Goal: Use online tool/utility: Utilize a website feature to perform a specific function

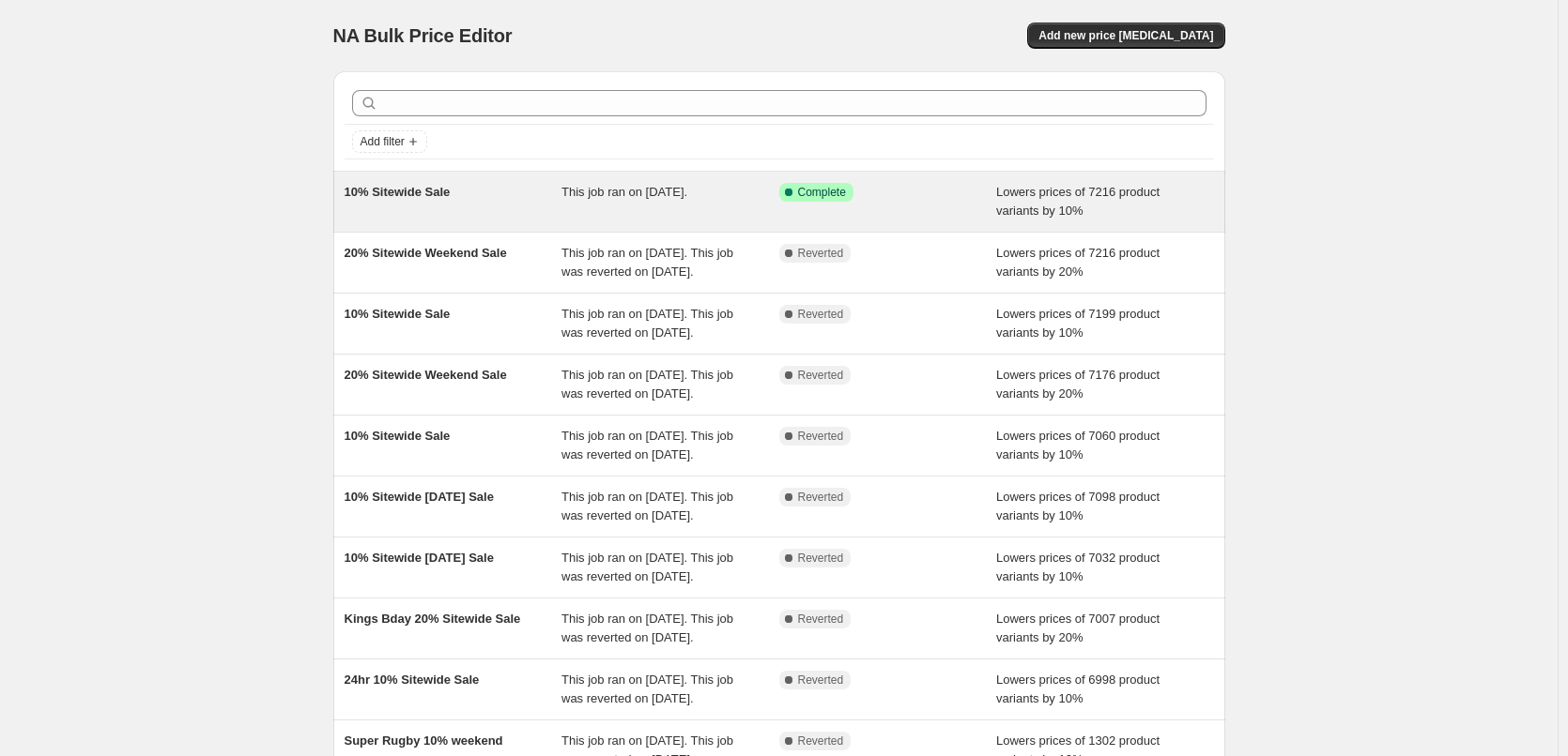
click at [422, 200] on div "10% Sitewide Sale" at bounding box center [452, 202] width 217 height 37
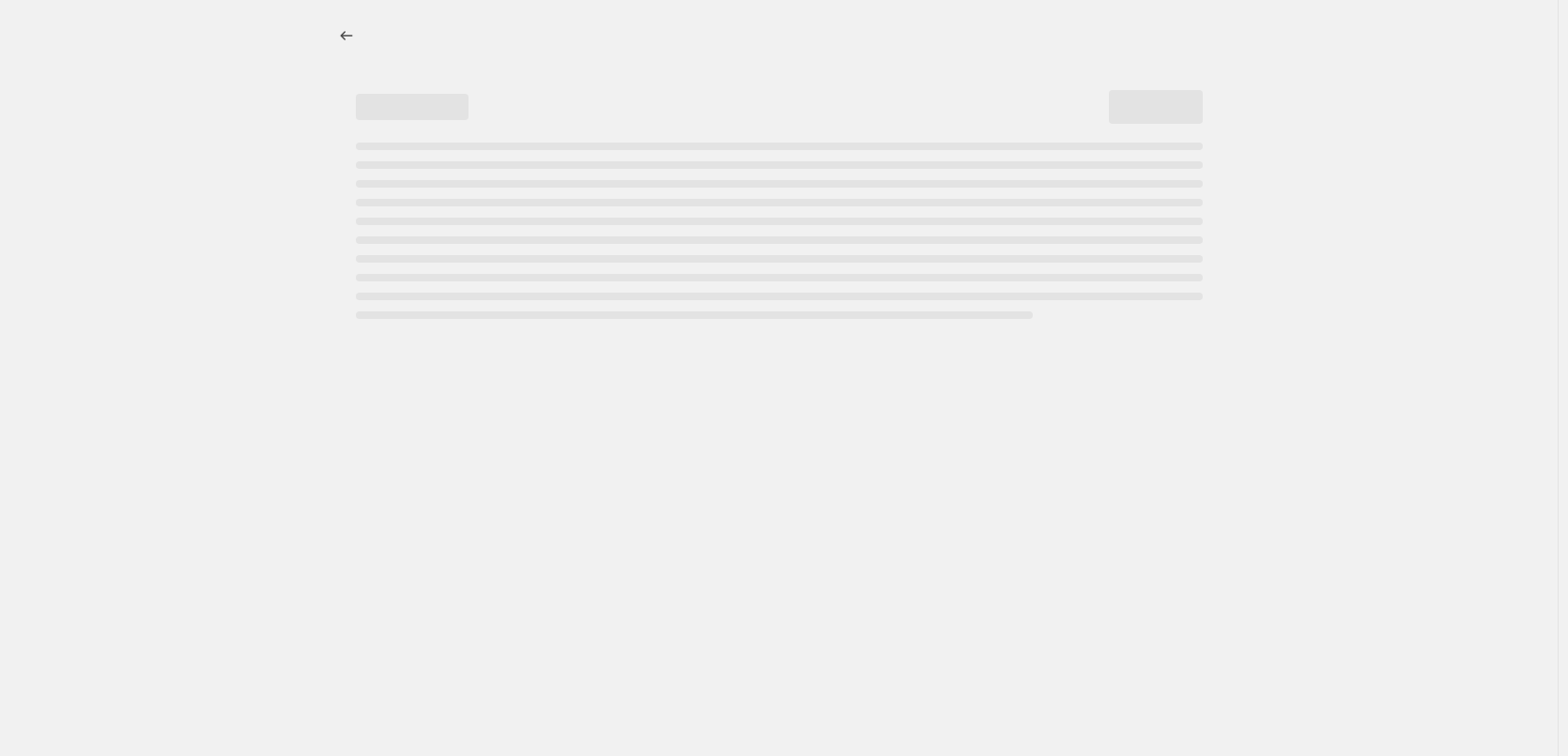
select select "percentage"
select select "vendor"
select select "not_equal"
select select "collection"
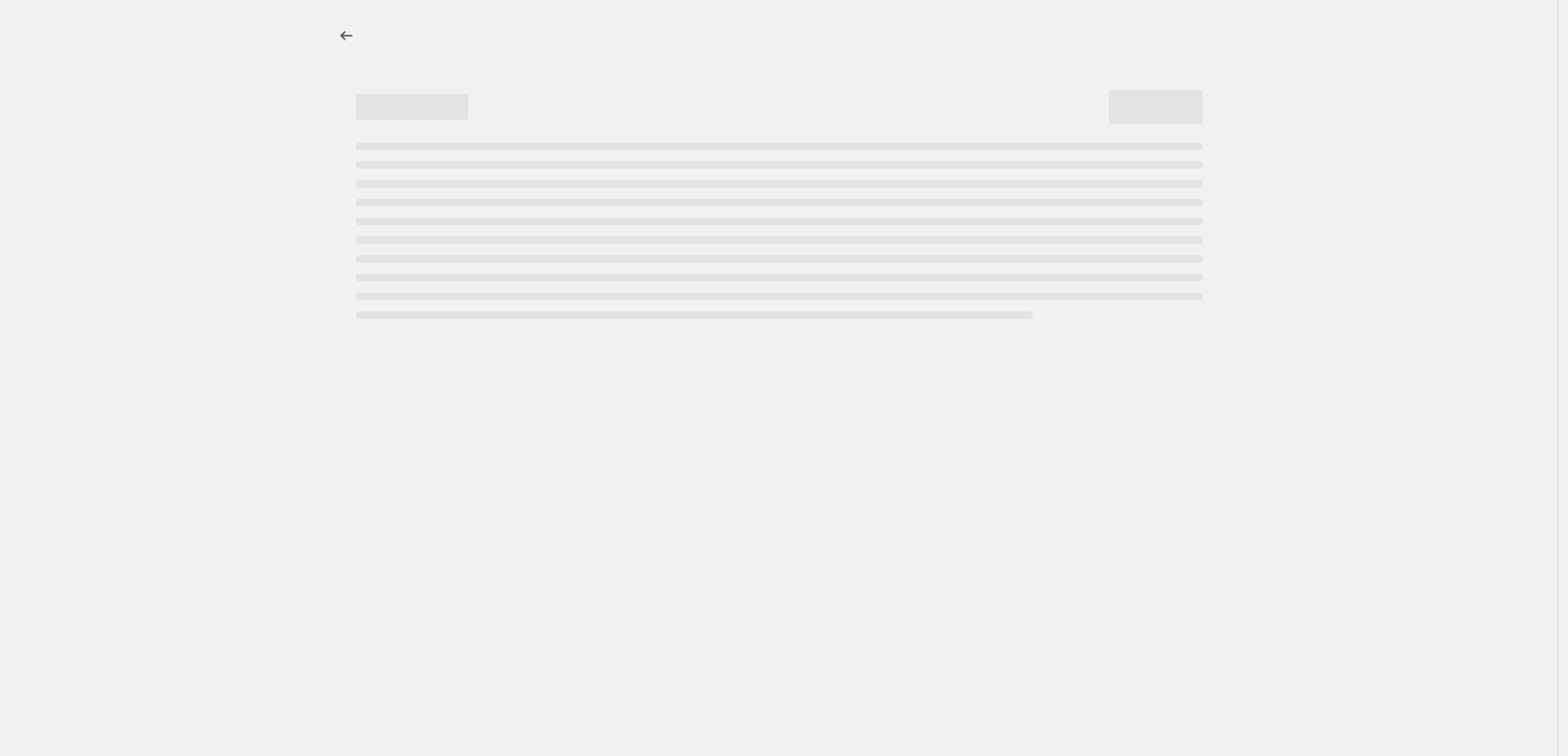
select select "not_equal"
select select "collection"
select select "not_equal"
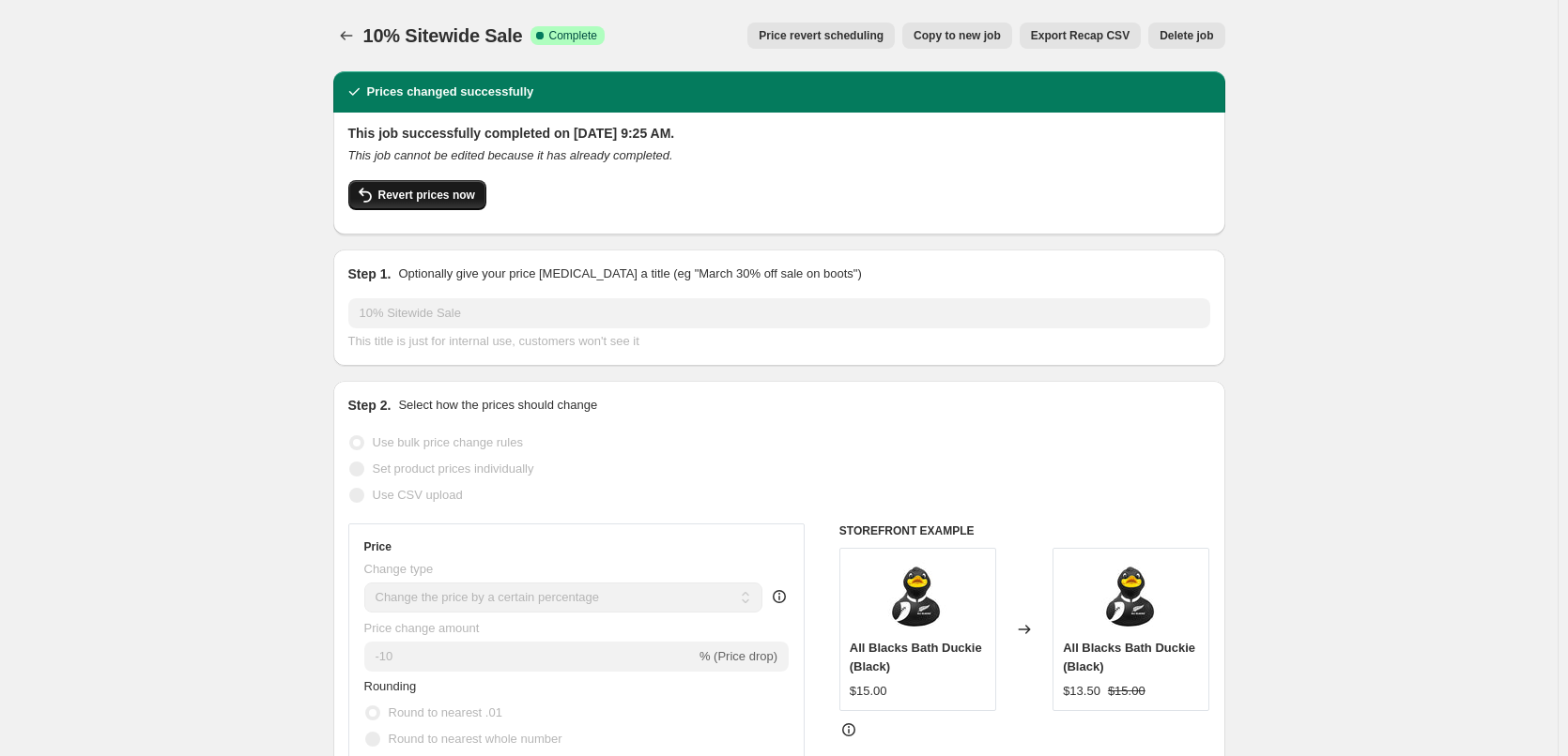
click at [420, 201] on span "Revert prices now" at bounding box center [427, 195] width 96 height 15
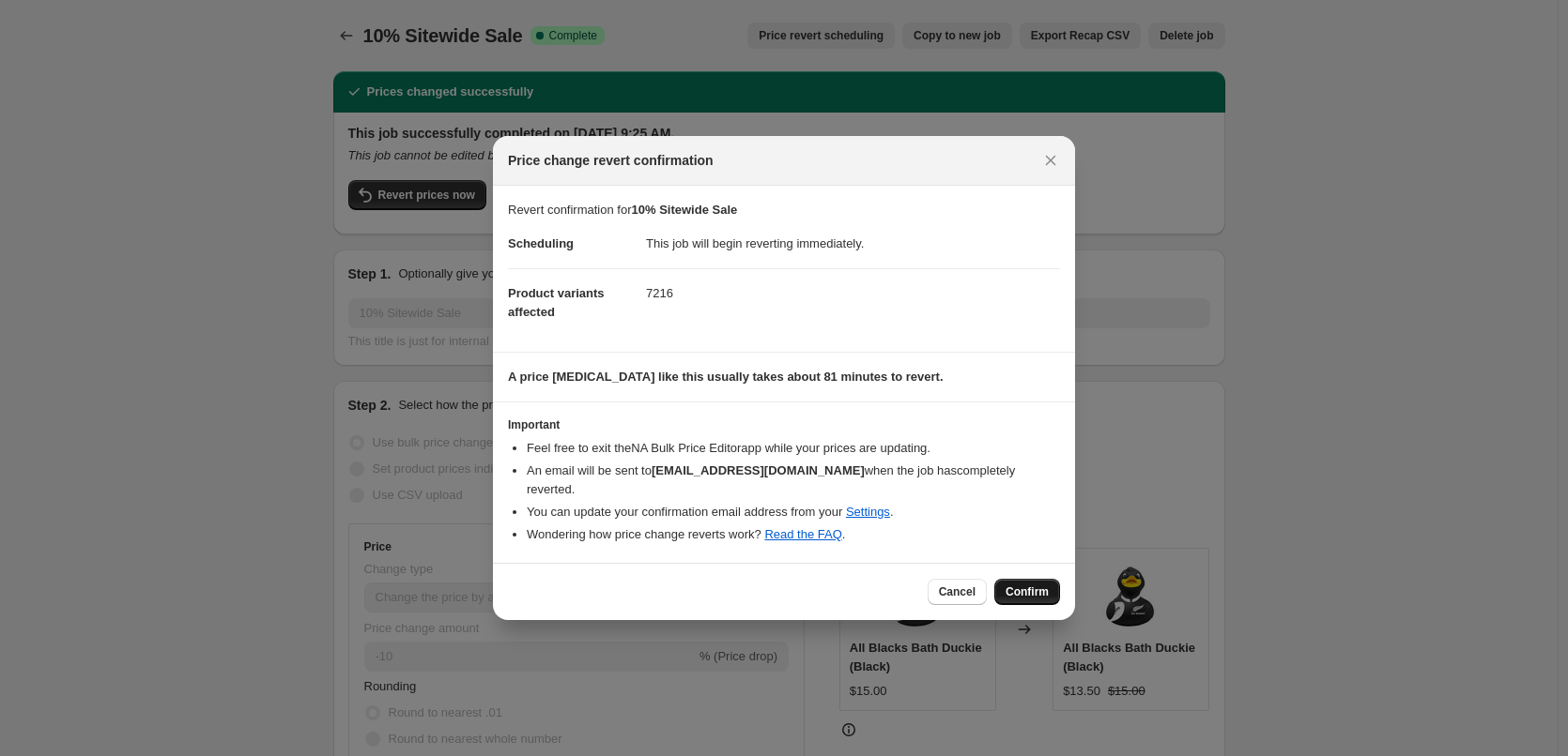
click at [1024, 595] on span "Confirm" at bounding box center [1027, 592] width 43 height 15
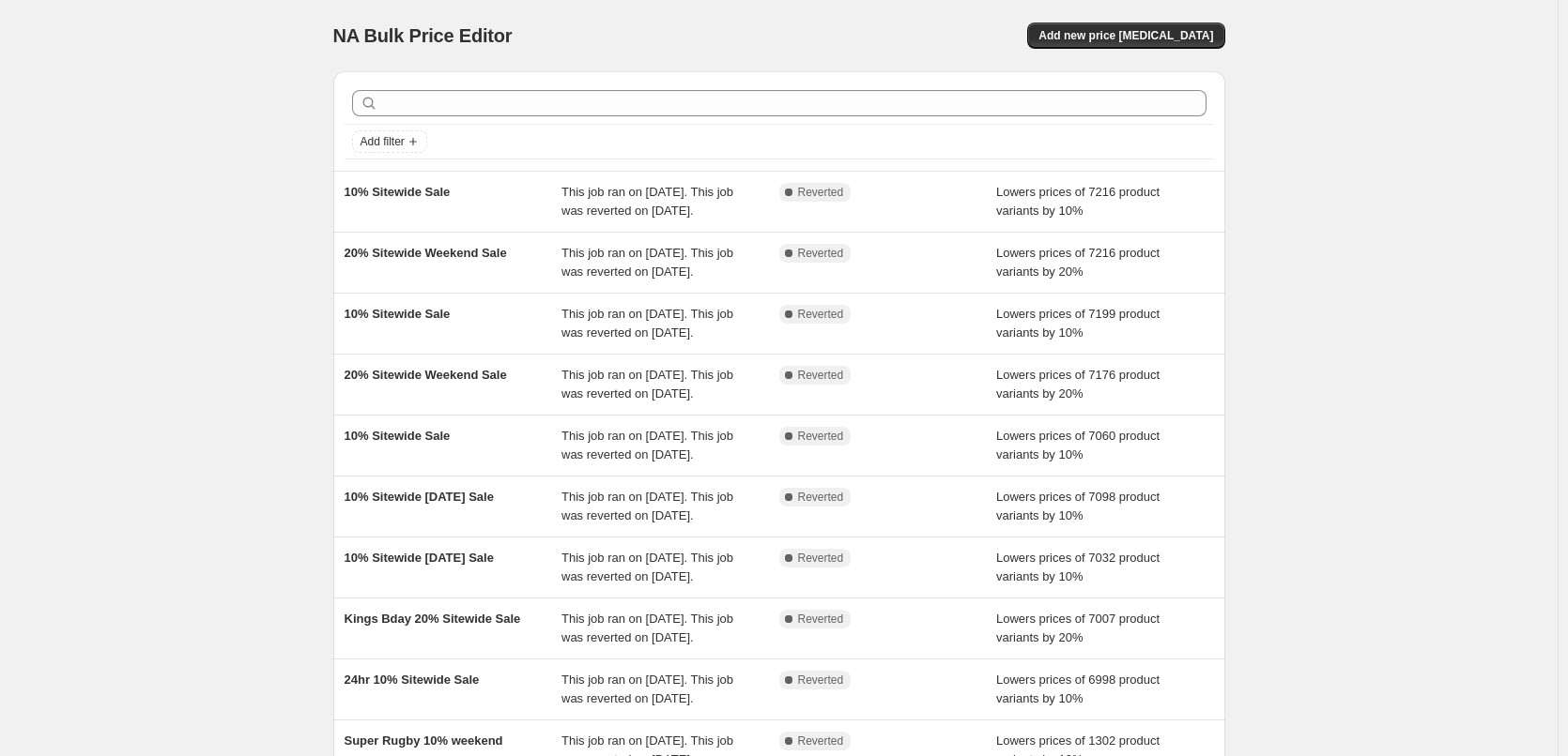
drag, startPoint x: 1172, startPoint y: 34, endPoint x: 6, endPoint y: 212, distance: 1179.5
click at [8, 212] on div "NA Bulk Price Editor. This page is ready NA Bulk Price Editor Add new price cha…" at bounding box center [779, 483] width 1558 height 966
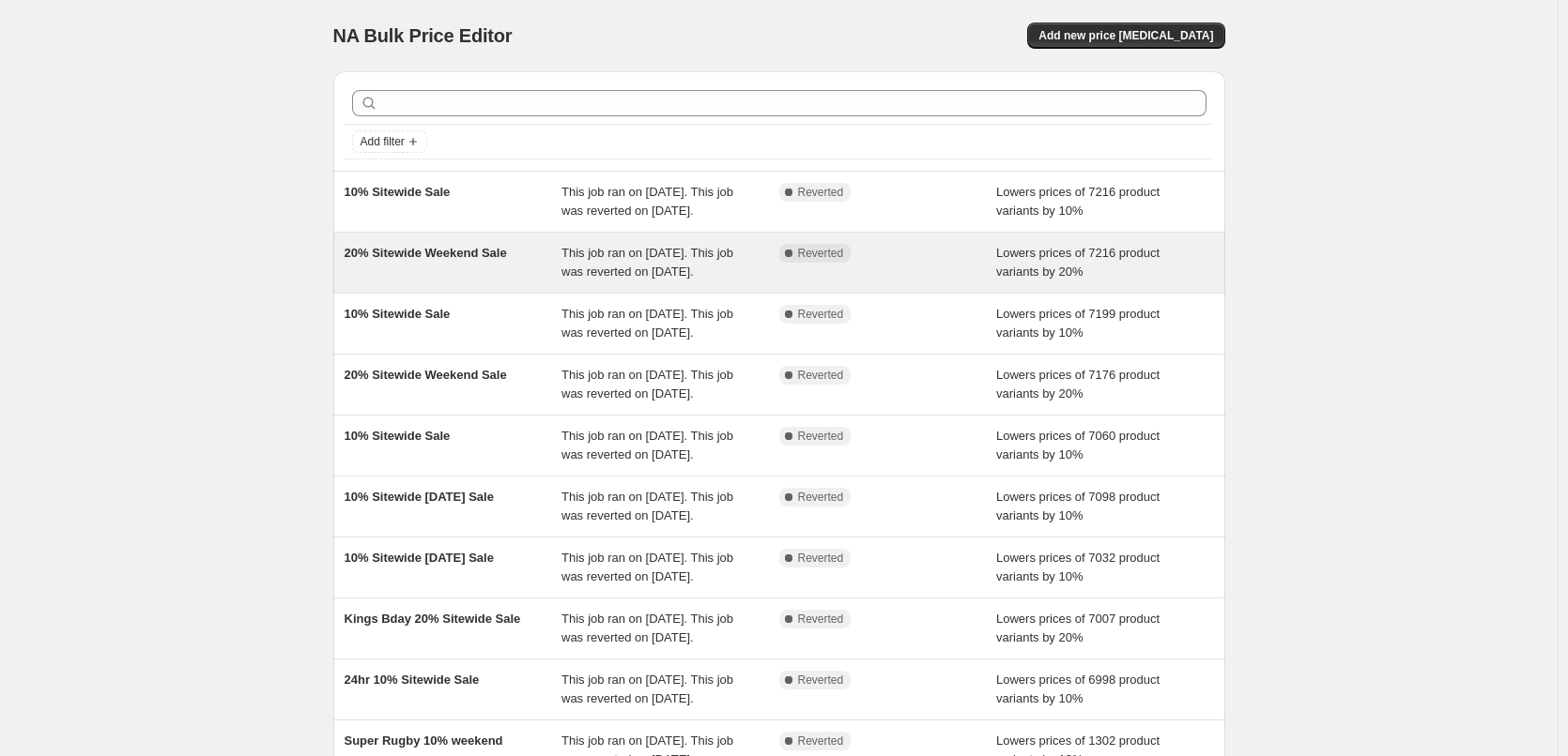
click at [401, 260] on span "20% Sitewide Weekend Sale" at bounding box center [425, 253] width 162 height 14
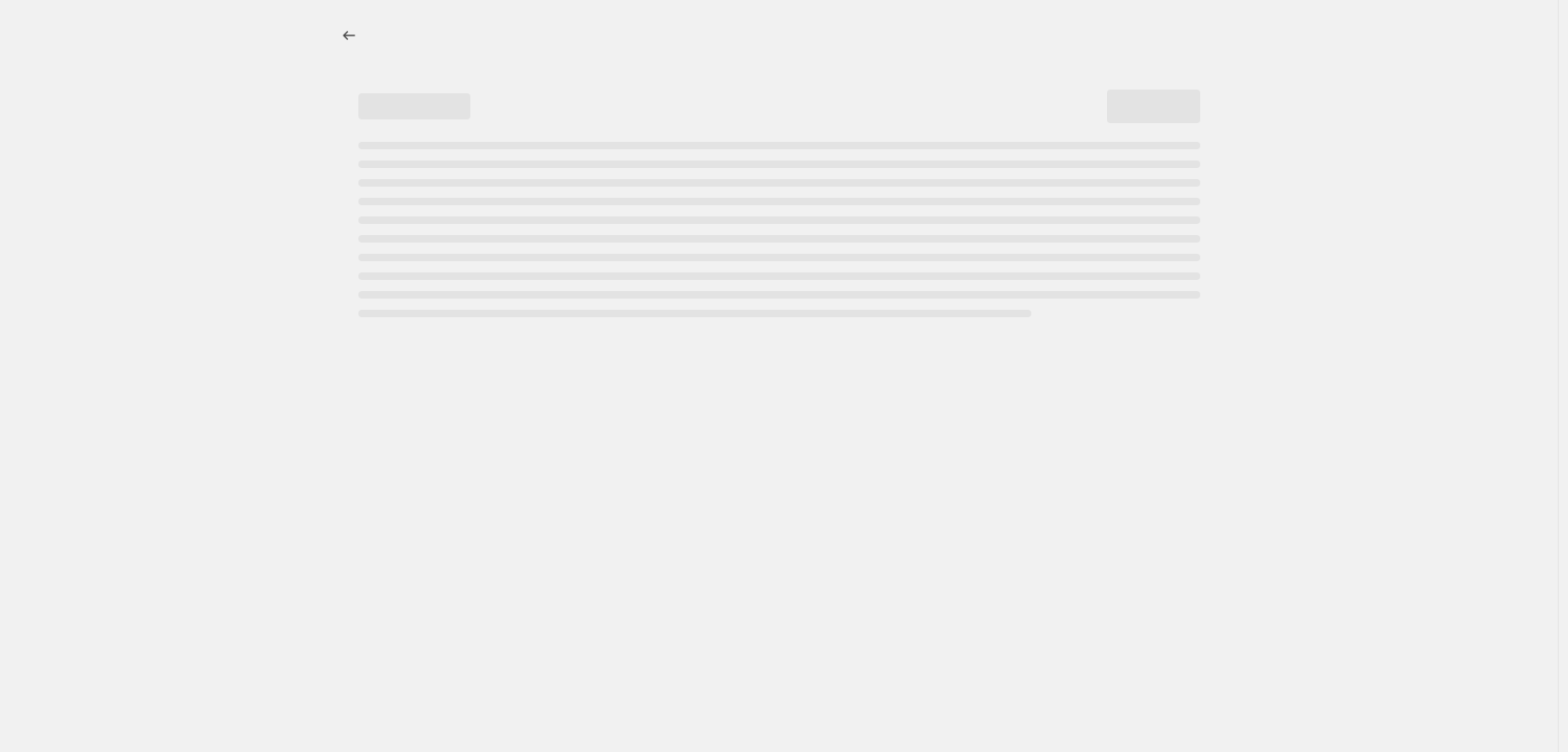
select select "percentage"
select select "vendor"
select select "not_equal"
select select "collection"
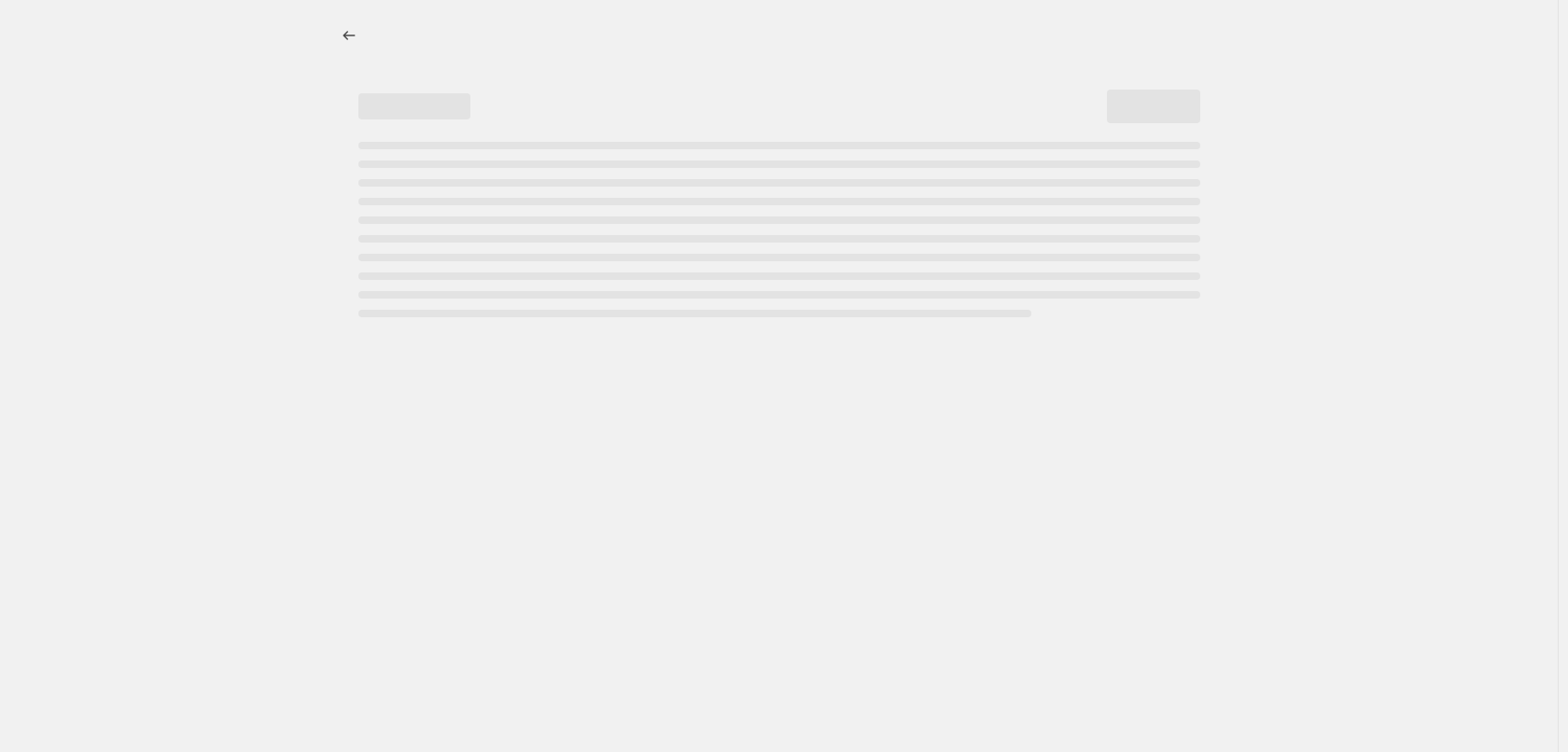
select select "not_equal"
select select "collection"
select select "not_equal"
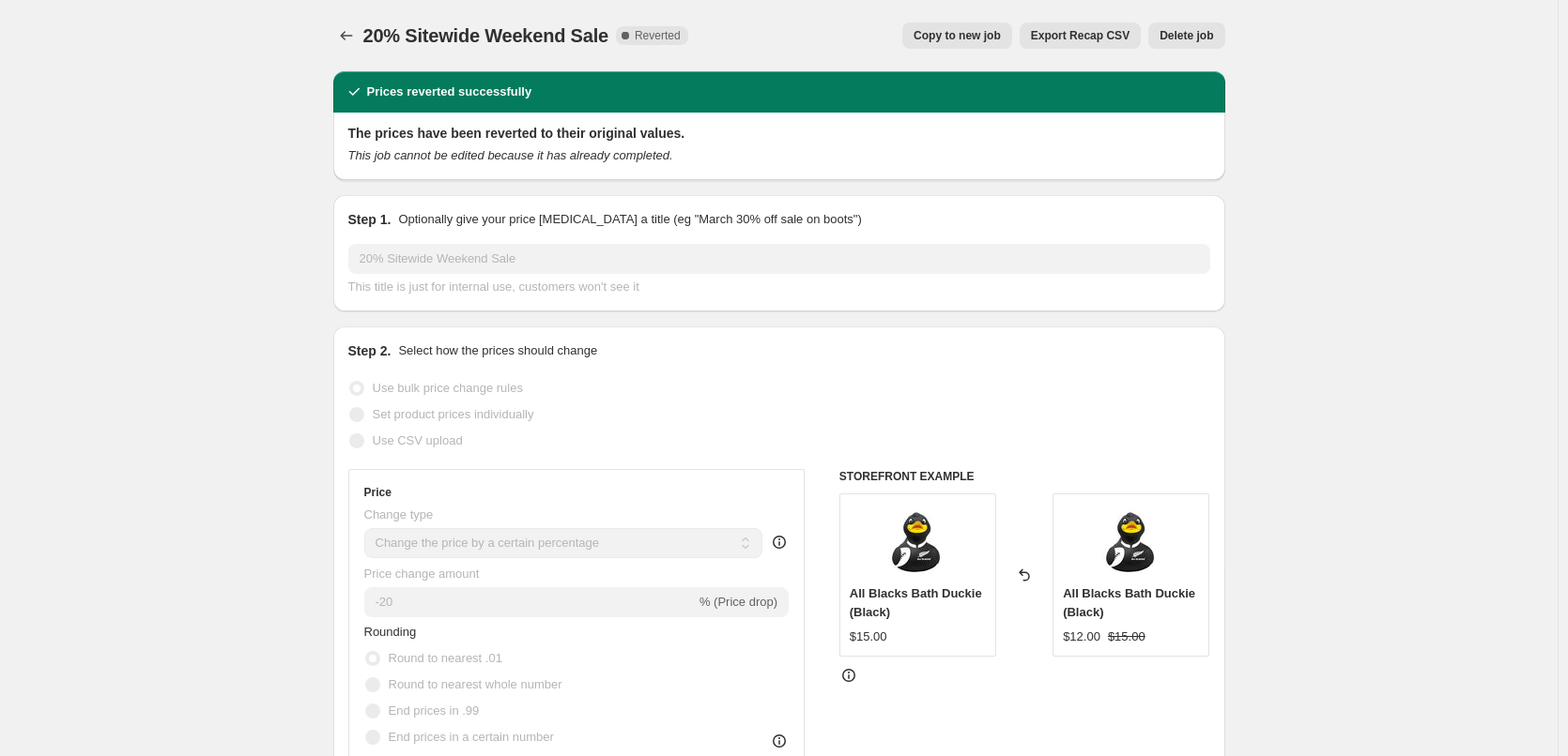
click at [945, 24] on button "Copy to new job" at bounding box center [957, 35] width 110 height 27
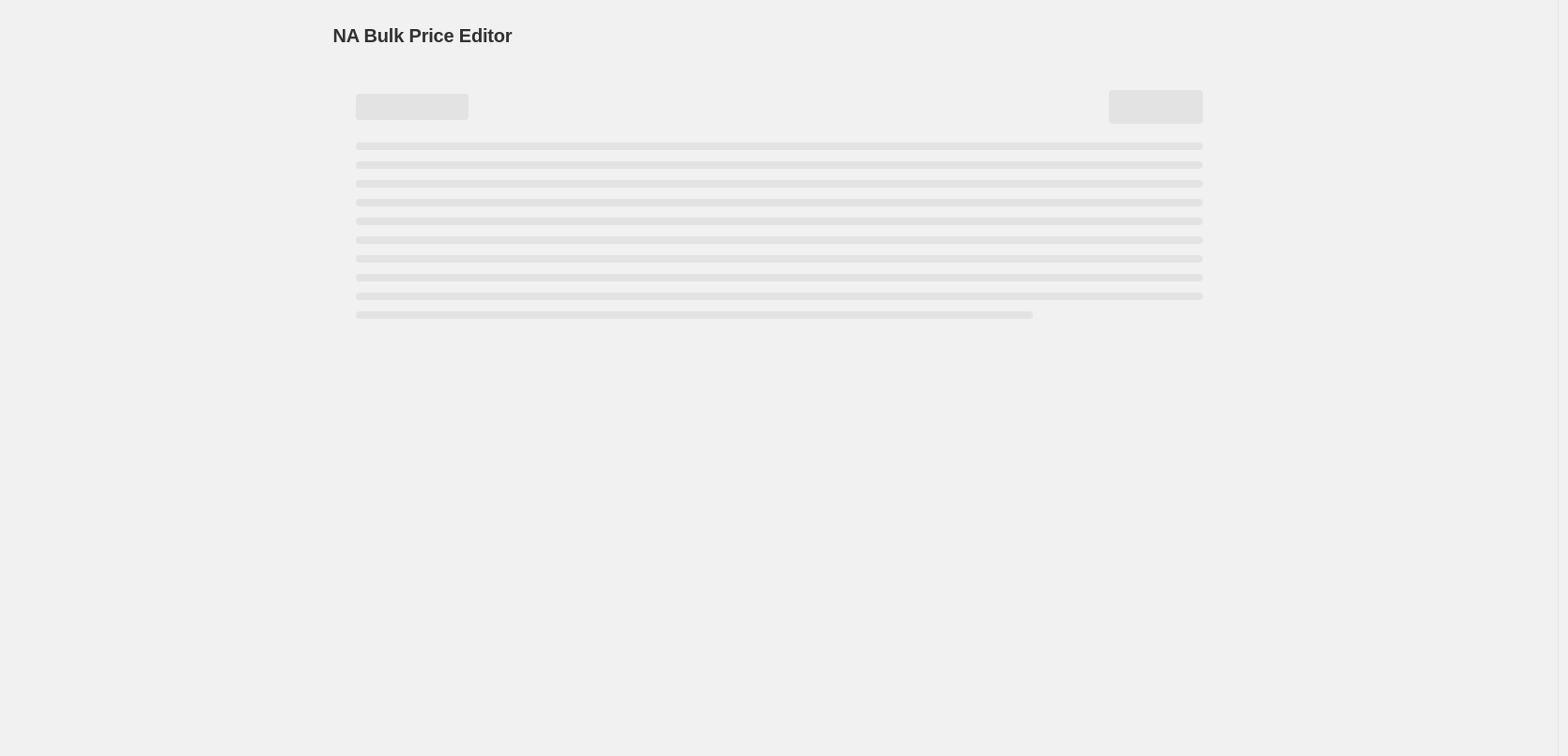
select select "percentage"
select select "vendor"
select select "not_equal"
select select "collection"
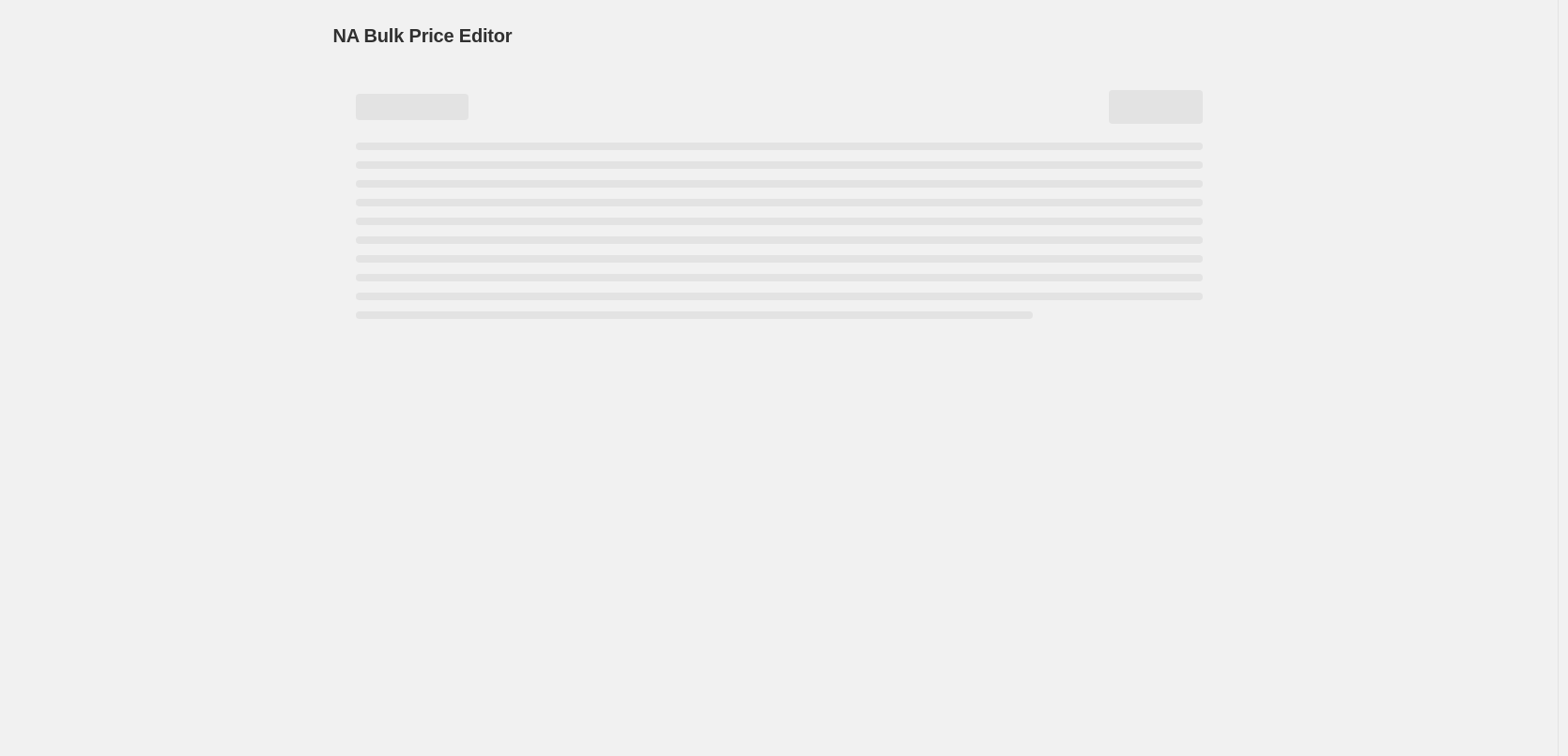
select select "not_equal"
select select "collection"
select select "not_equal"
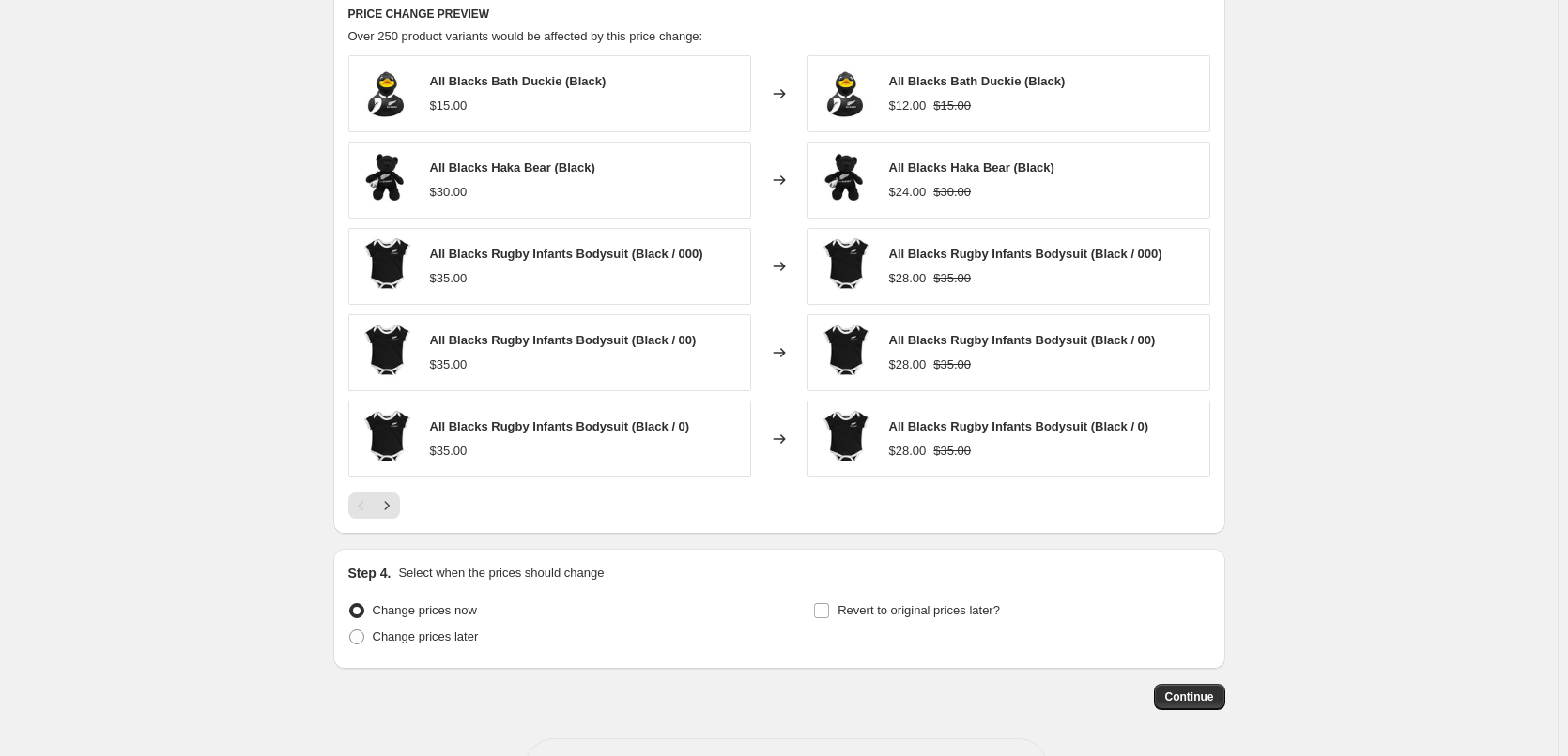
scroll to position [1495, 0]
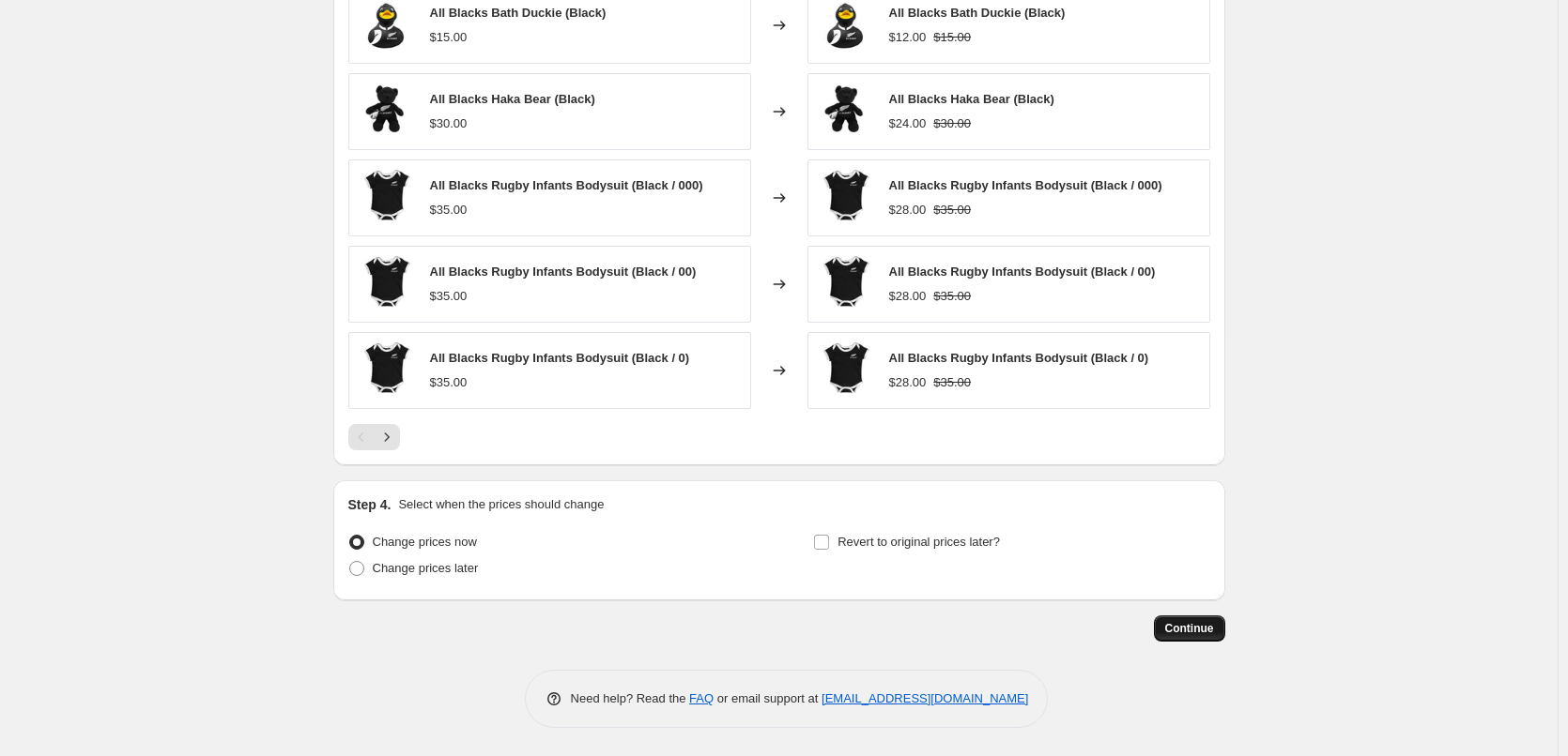
click at [1187, 631] on span "Continue" at bounding box center [1190, 628] width 49 height 15
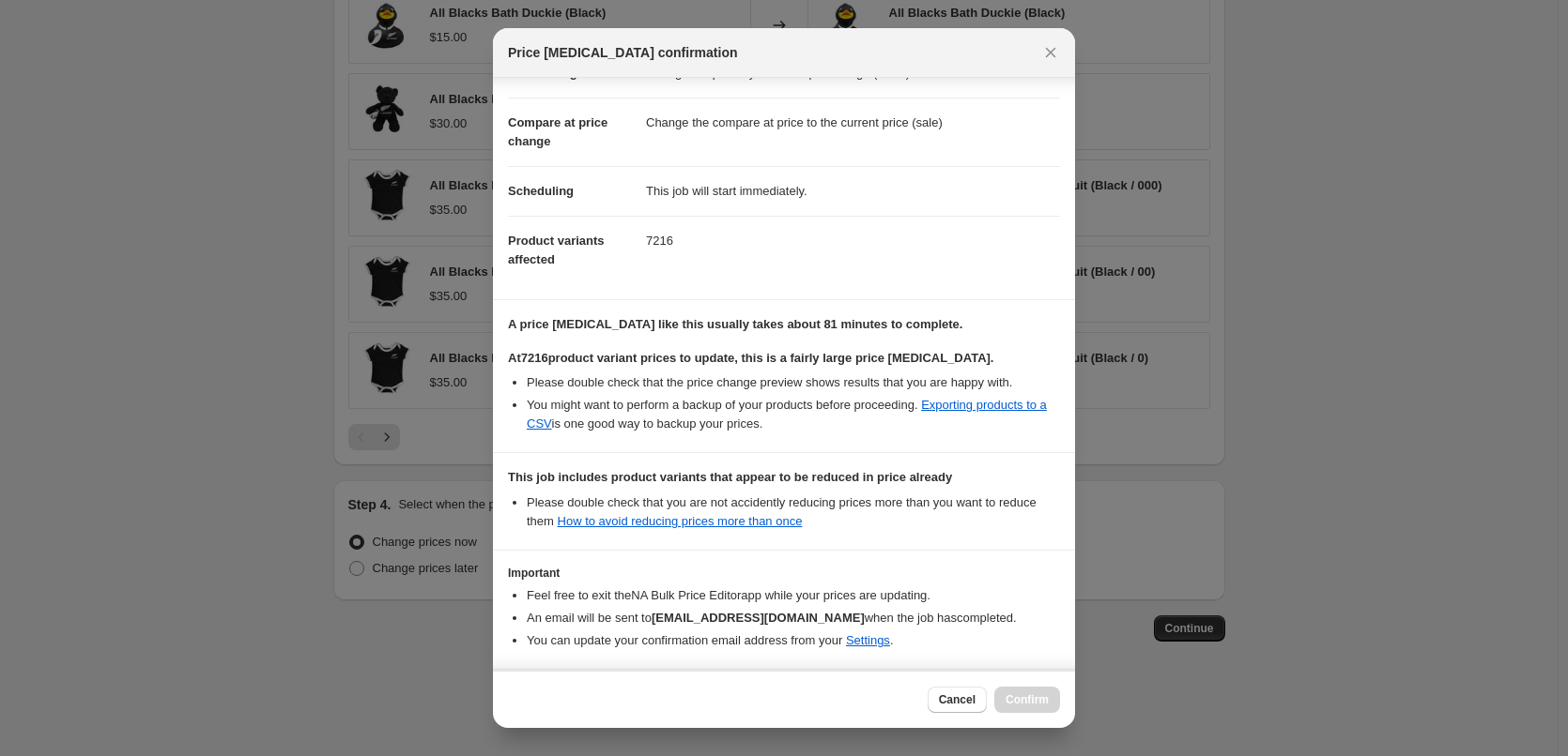
scroll to position [155, 0]
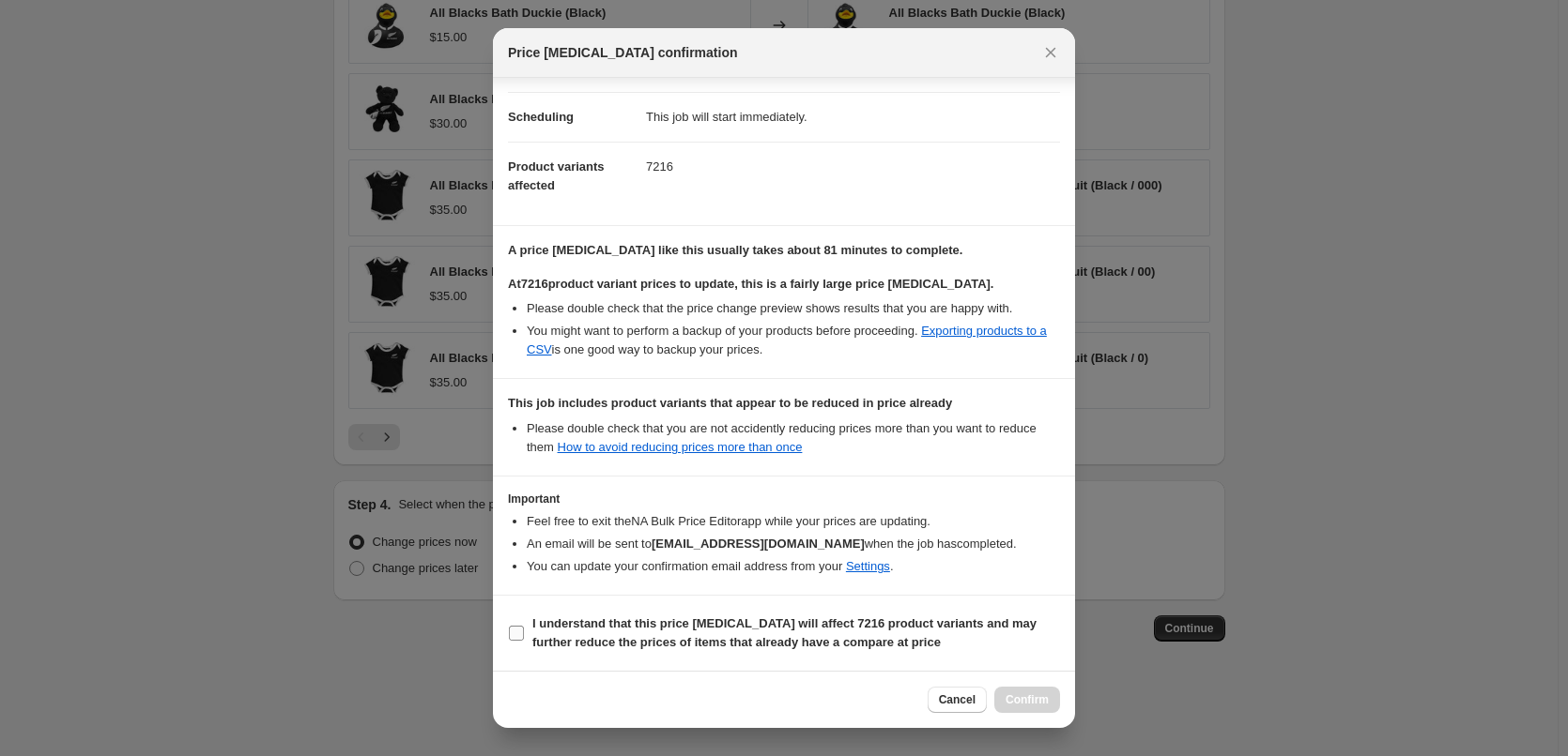
click at [517, 629] on input "I understand that this price change job will affect 7216 product variants and m…" at bounding box center [515, 633] width 15 height 15
checkbox input "true"
click at [1023, 695] on span "Confirm" at bounding box center [1027, 699] width 43 height 15
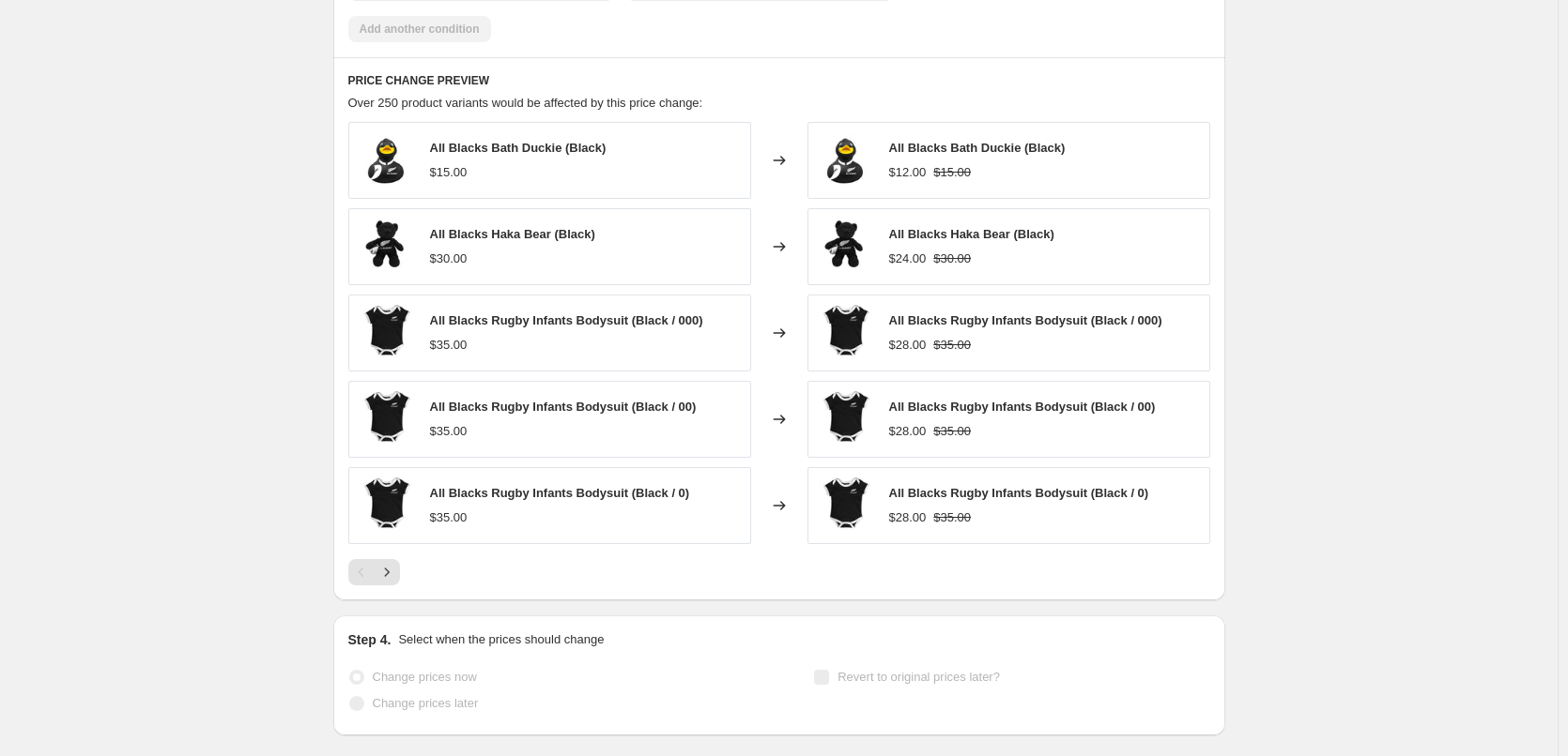
scroll to position [1544, 0]
